Goal: Entertainment & Leisure: Consume media (video, audio)

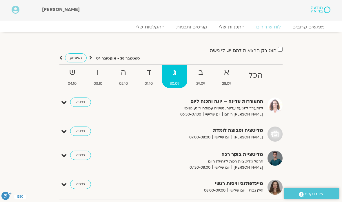
click at [202, 74] on strong "ב" at bounding box center [201, 72] width 25 height 13
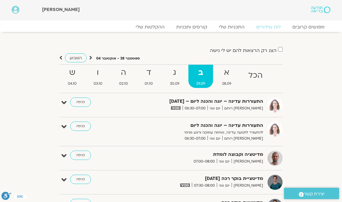
click at [153, 29] on link "ההקלטות שלי" at bounding box center [150, 27] width 41 height 6
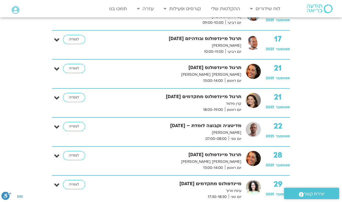
scroll to position [631, 0]
click at [76, 127] on link "לצפייה" at bounding box center [74, 126] width 22 height 9
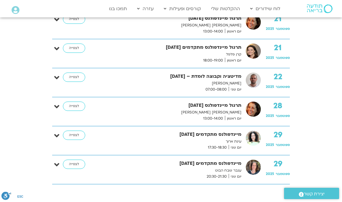
scroll to position [681, 0]
